Goal: Obtain resource: Obtain resource

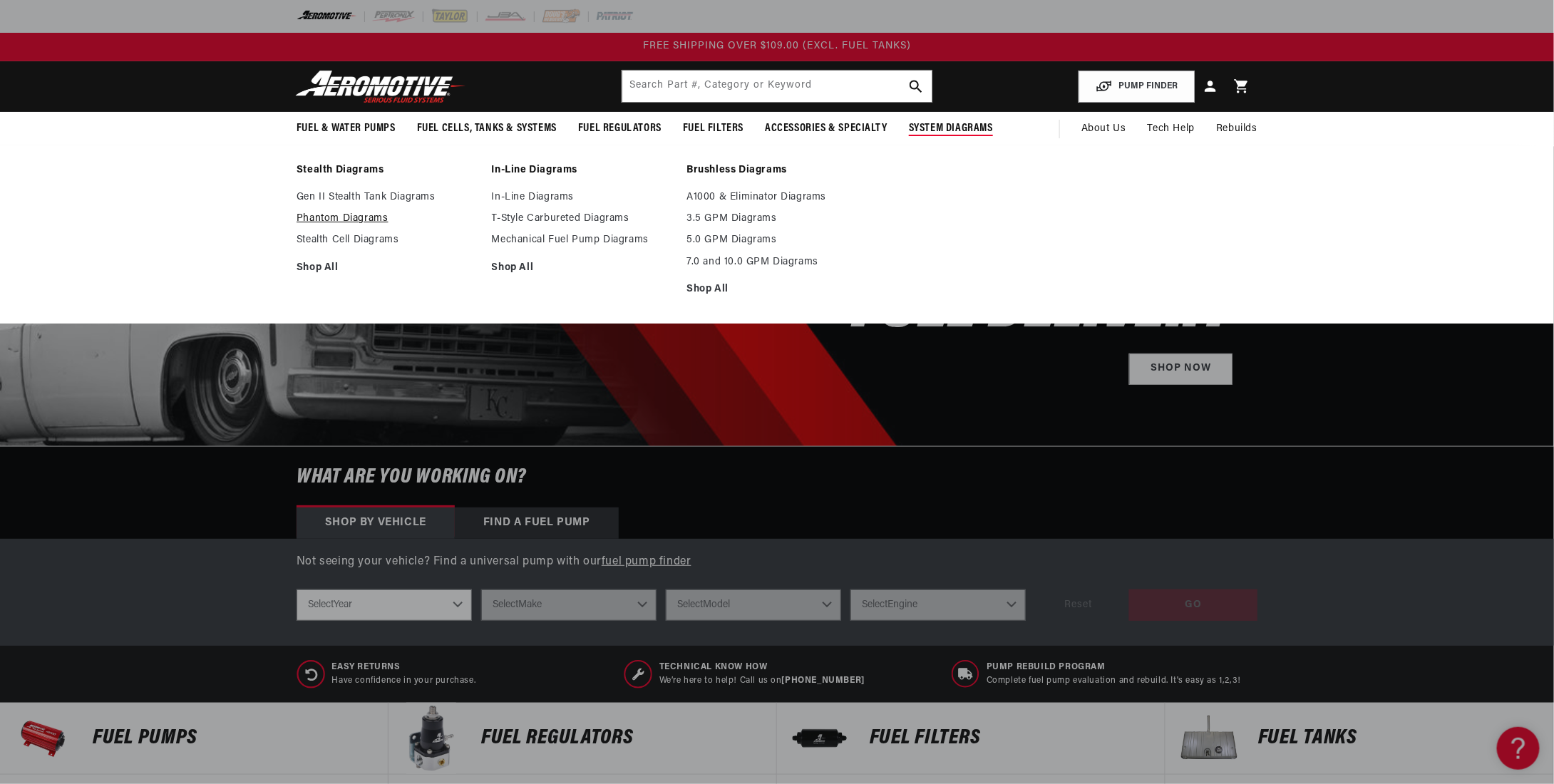
click at [368, 216] on link "Phantom Diagrams" at bounding box center [387, 219] width 181 height 13
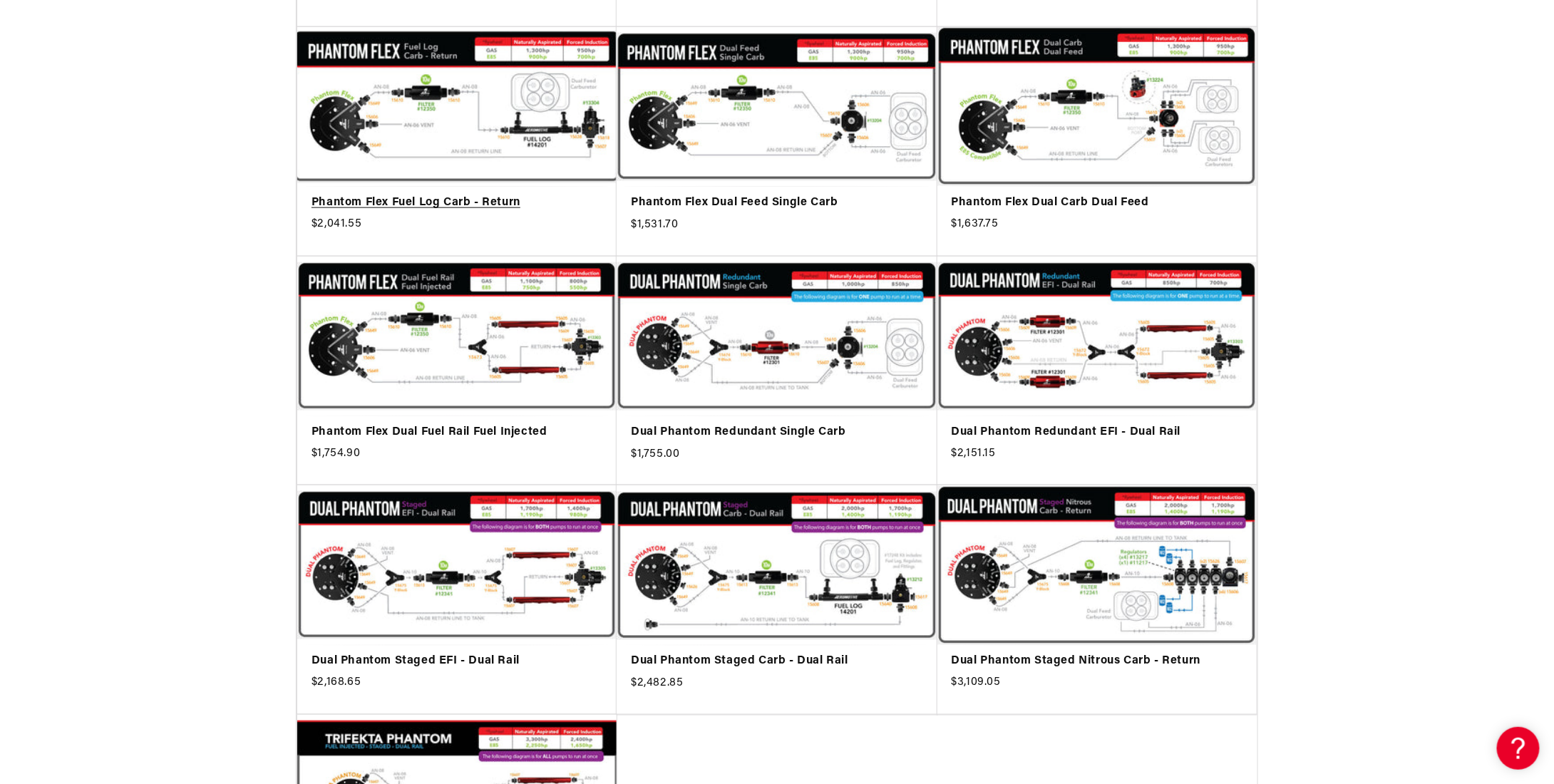
scroll to position [855, 0]
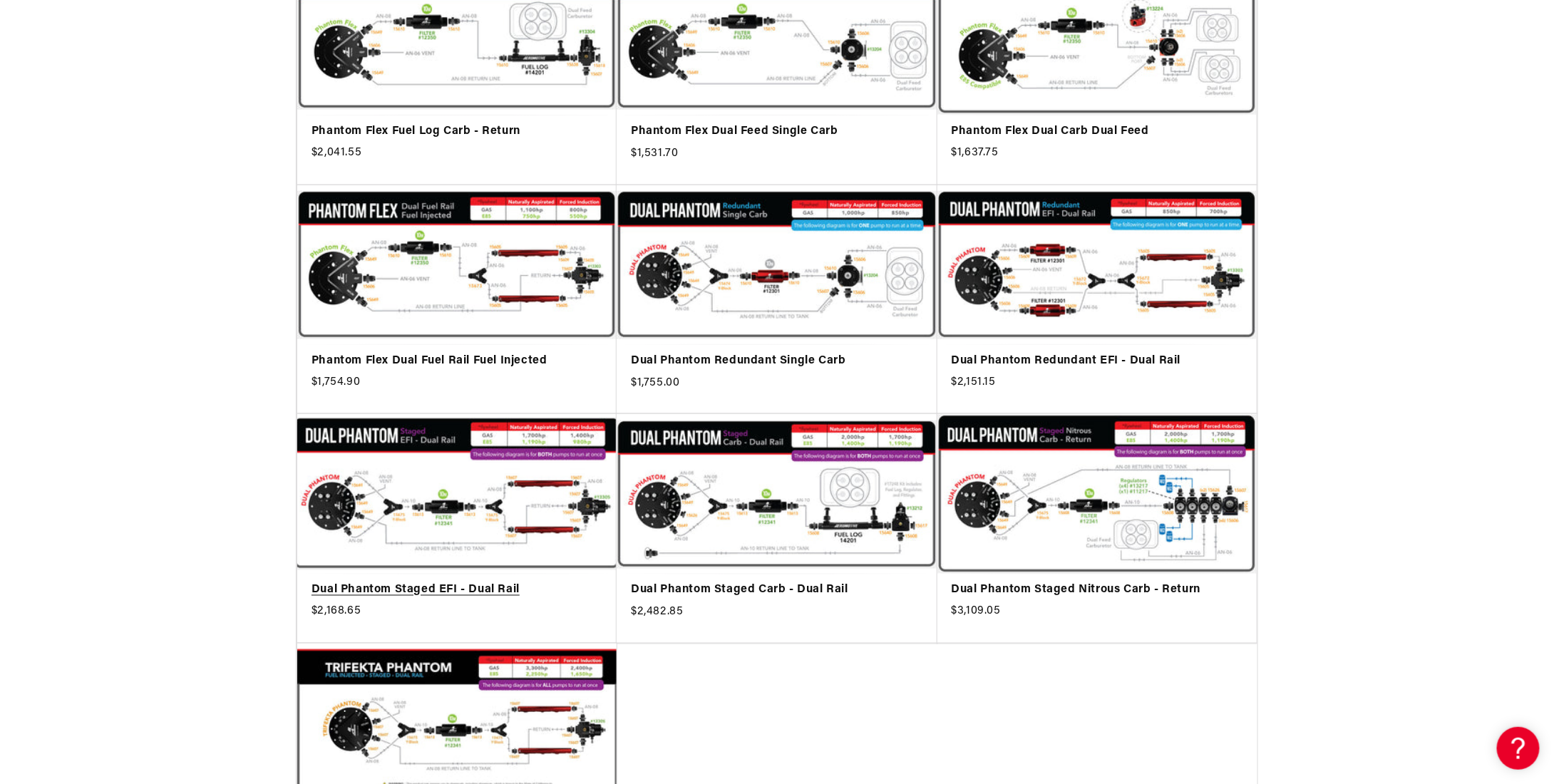
click at [428, 582] on link "Dual Phantom Staged EFI - Dual Rail" at bounding box center [457, 592] width 291 height 19
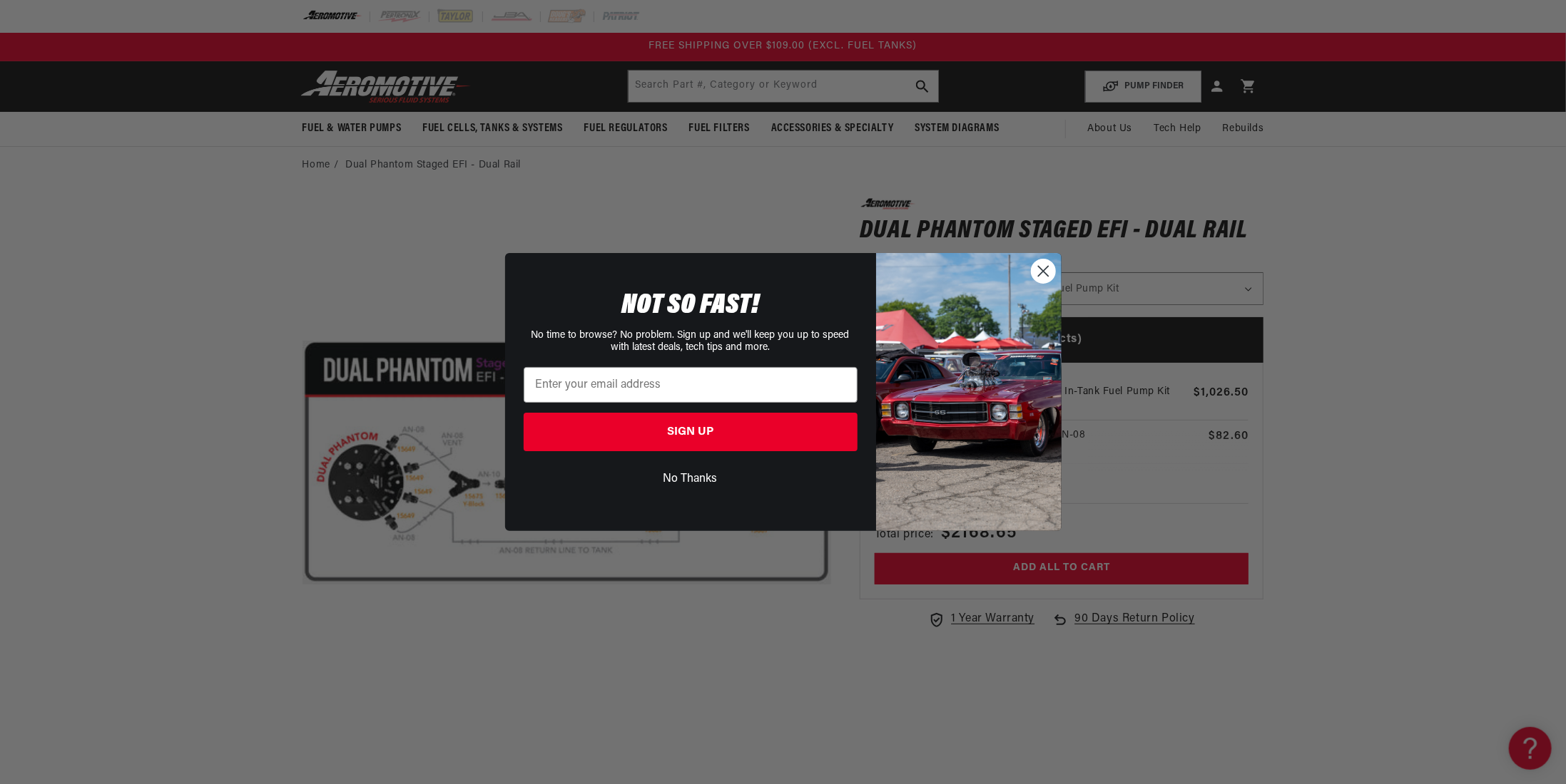
click at [697, 478] on button "No Thanks" at bounding box center [690, 479] width 333 height 27
